Goal: Transaction & Acquisition: Purchase product/service

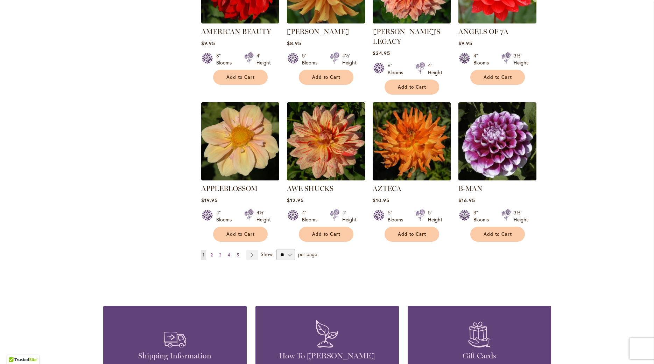
scroll to position [515, 0]
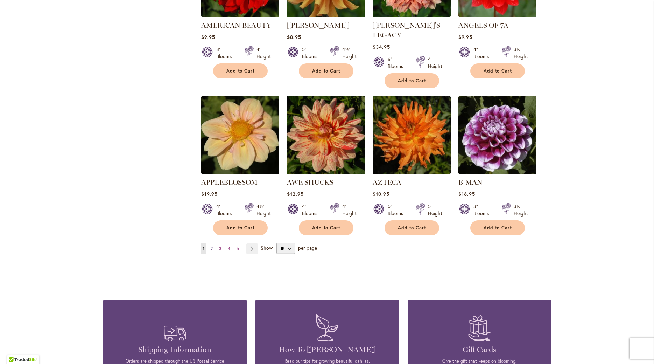
click at [212, 246] on span "2" at bounding box center [212, 248] width 2 height 5
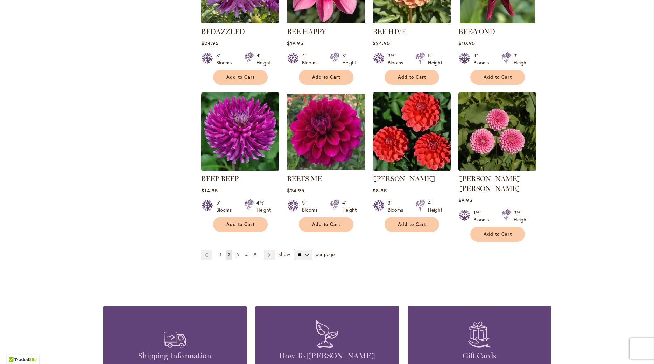
scroll to position [537, 0]
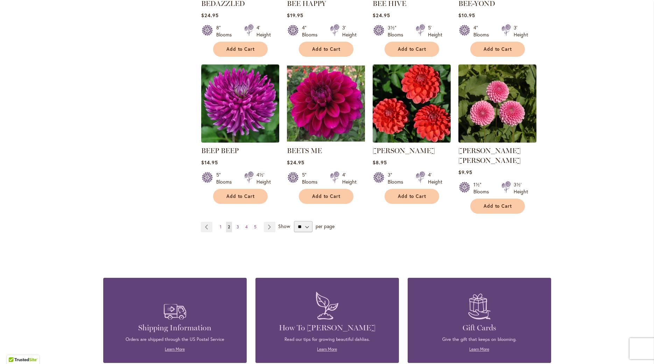
click at [238, 224] on span "3" at bounding box center [238, 226] width 2 height 5
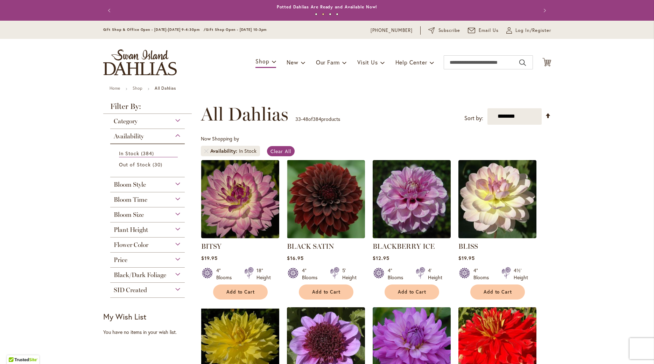
click at [175, 214] on div "Bloom Size" at bounding box center [147, 212] width 75 height 11
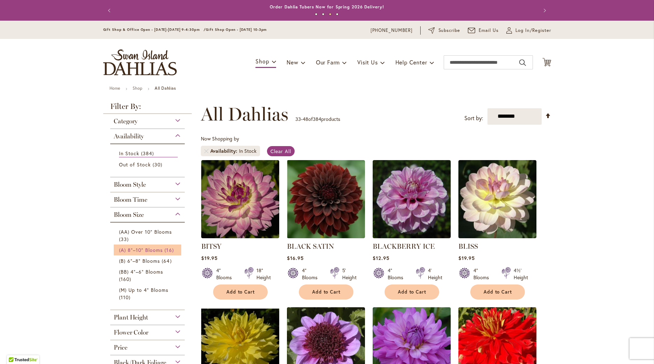
click at [140, 249] on span "(A) 8"–10" Blooms" at bounding box center [141, 250] width 44 height 7
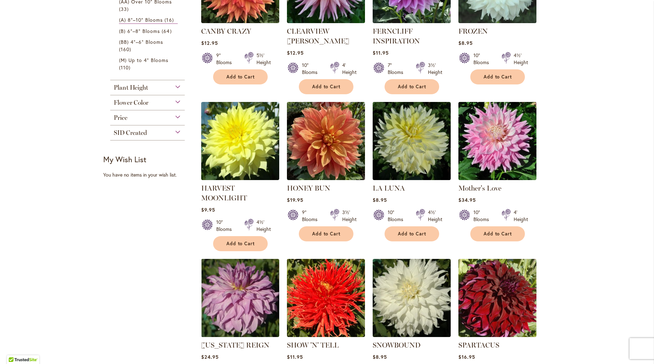
scroll to position [122, 0]
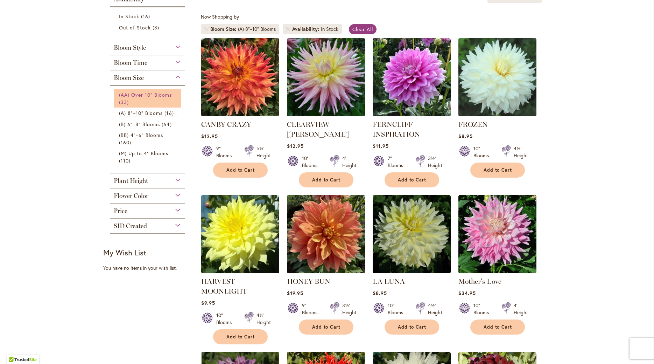
click at [131, 93] on span "(AA) Over 10" Blooms" at bounding box center [145, 94] width 53 height 7
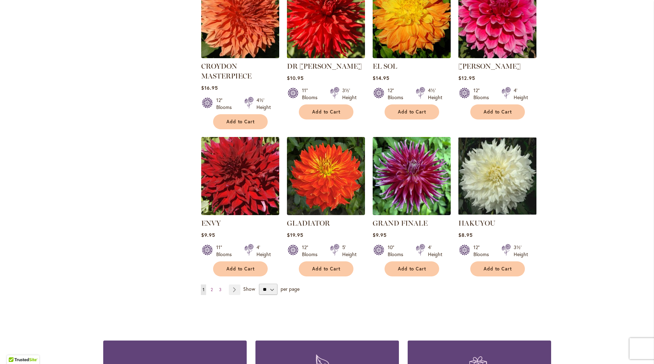
scroll to position [480, 0]
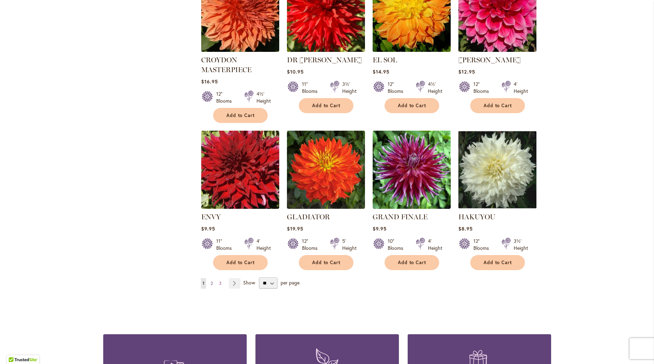
click at [212, 280] on span "2" at bounding box center [212, 282] width 2 height 5
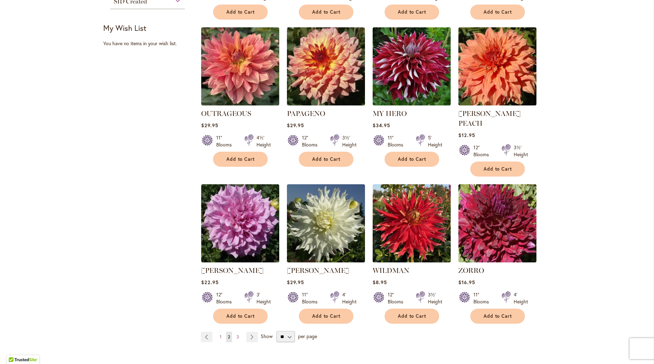
scroll to position [449, 0]
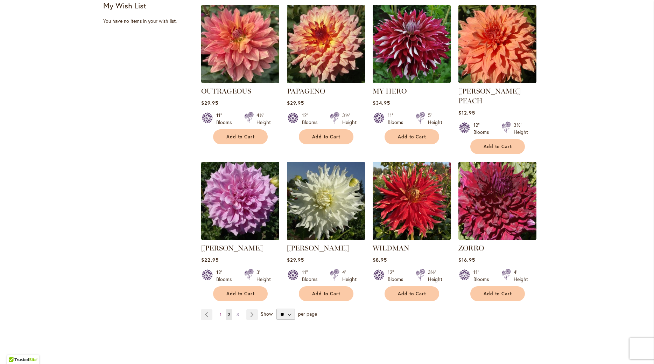
click at [238, 312] on span "3" at bounding box center [238, 314] width 2 height 5
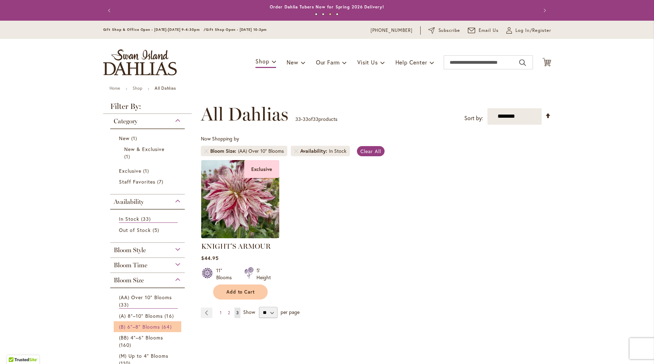
click at [123, 327] on span "(B) 6"–8" Blooms" at bounding box center [139, 326] width 41 height 7
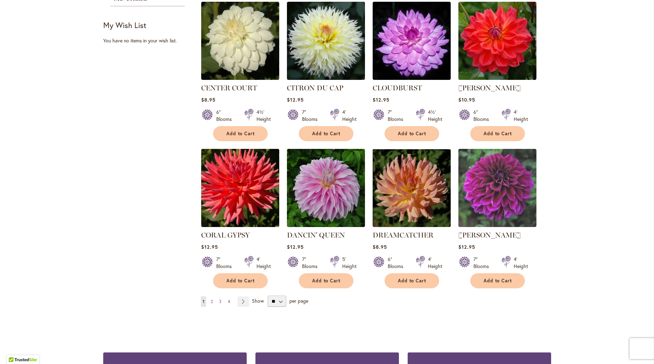
scroll to position [475, 0]
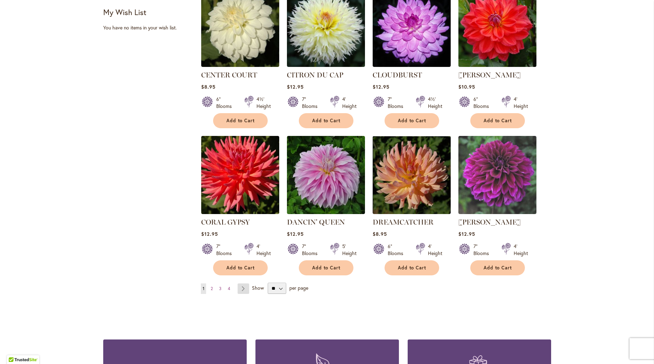
click at [243, 283] on link "Page Next" at bounding box center [244, 288] width 12 height 11
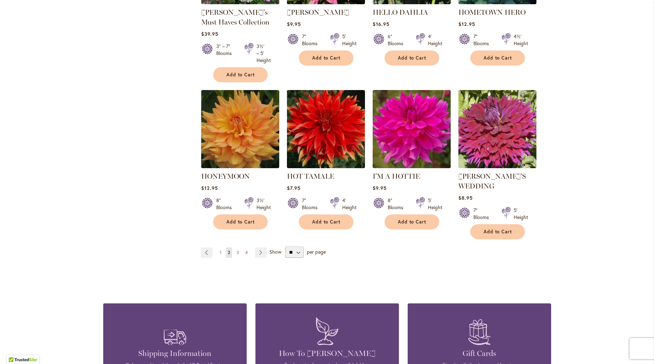
scroll to position [558, 0]
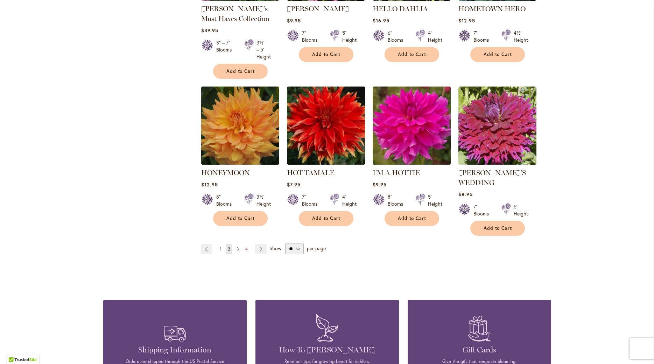
click at [238, 247] on span "3" at bounding box center [238, 248] width 2 height 5
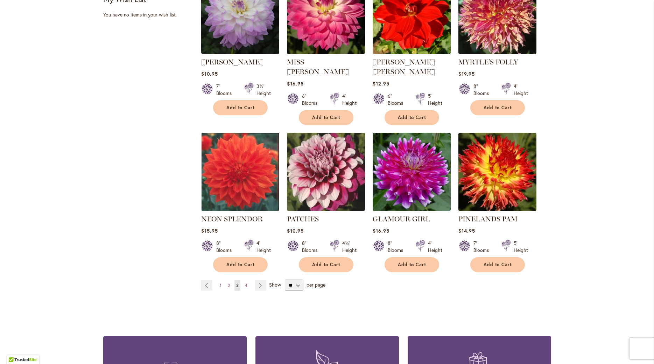
scroll to position [491, 0]
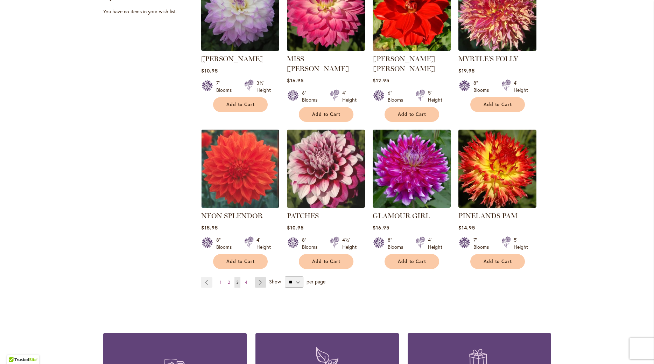
click at [260, 277] on link "Page Next" at bounding box center [261, 282] width 12 height 11
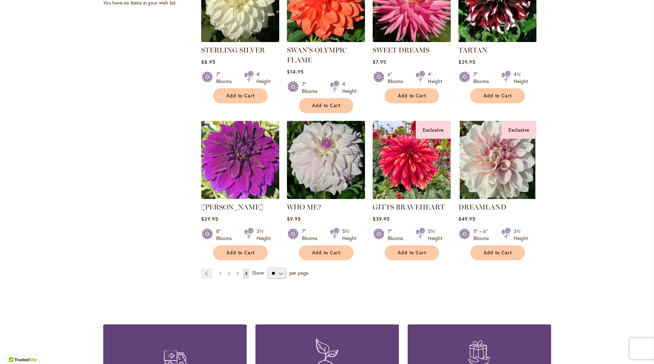
scroll to position [498, 0]
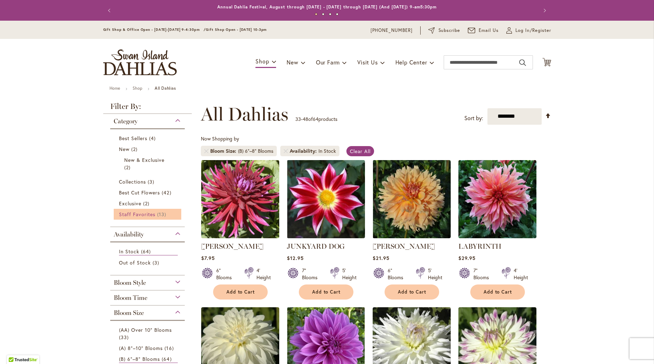
click at [144, 213] on span "Staff Favorites" at bounding box center [137, 214] width 37 height 7
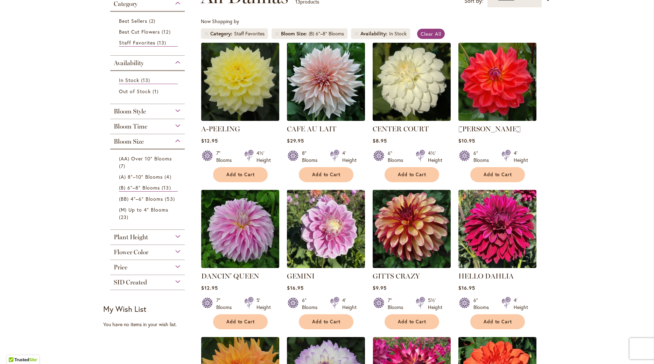
scroll to position [121, 0]
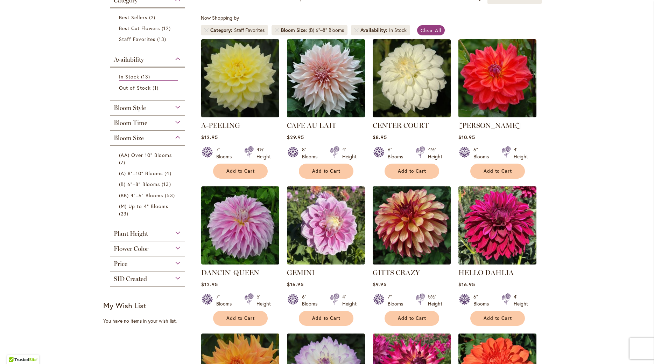
click at [178, 248] on div "Flower Color" at bounding box center [147, 246] width 75 height 11
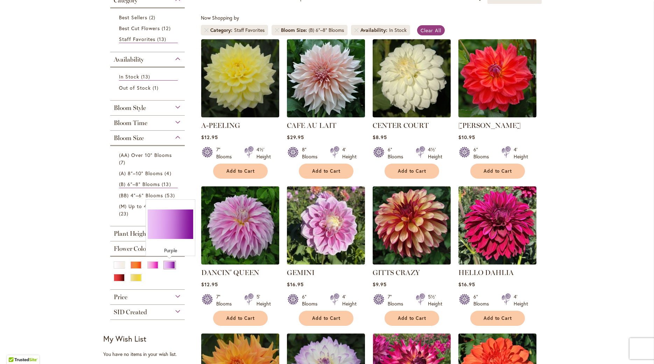
click at [168, 264] on div "Purple" at bounding box center [169, 264] width 11 height 7
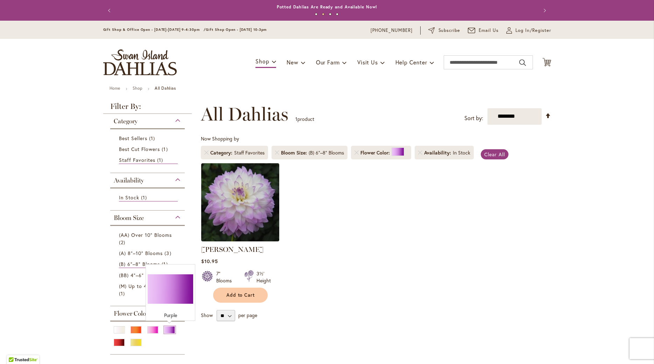
click at [167, 328] on div "Purple" at bounding box center [169, 329] width 11 height 7
